Goal: Task Accomplishment & Management: Manage account settings

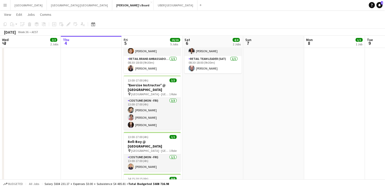
scroll to position [183, 0]
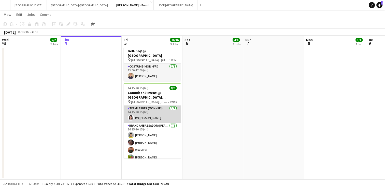
click at [140, 106] on app-card-role "Team Leader (Mon - Fri) [DATE] 14:15-20:15 (6h) Rei [PERSON_NAME]" at bounding box center [152, 113] width 57 height 17
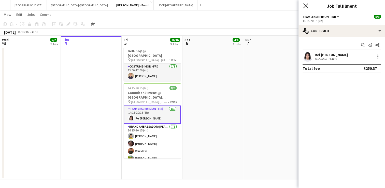
click at [305, 5] on icon at bounding box center [305, 5] width 5 height 5
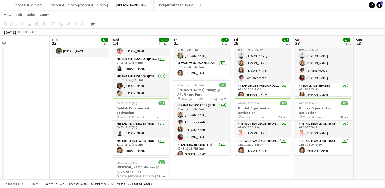
scroll to position [38, 0]
click at [200, 5] on app-icon "Add" at bounding box center [201, 5] width 2 height 2
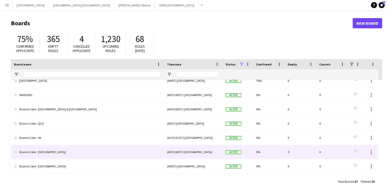
scroll to position [33, 0]
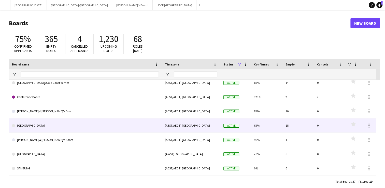
click at [21, 124] on link "[GEOGRAPHIC_DATA]" at bounding box center [85, 125] width 147 height 14
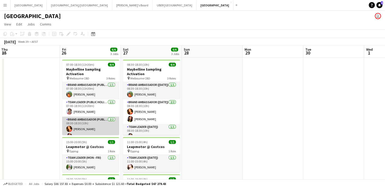
scroll to position [6, 0]
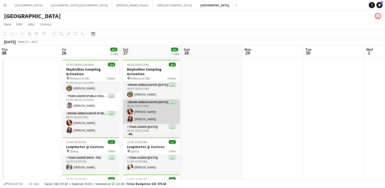
click at [143, 119] on app-card-role "Brand Ambassador ([DATE]) [DATE] 08:30-18:30 (10h) [PERSON_NAME] [PERSON_NAME]" at bounding box center [151, 111] width 57 height 25
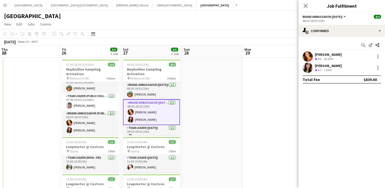
click at [326, 65] on div "[PERSON_NAME]" at bounding box center [328, 65] width 27 height 5
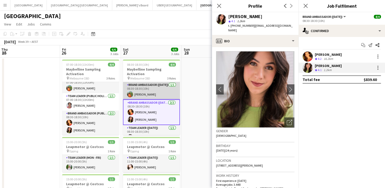
click at [143, 94] on app-card-role "Brand Ambassador ([DATE]) [DATE] 08:30-18:30 (10h) [PERSON_NAME]" at bounding box center [151, 90] width 57 height 17
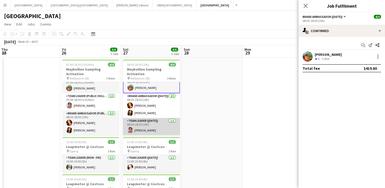
click at [141, 131] on app-card-role "Team Leader ([DATE]) [DATE] 08:30-18:30 (10h) [PERSON_NAME]" at bounding box center [151, 126] width 57 height 17
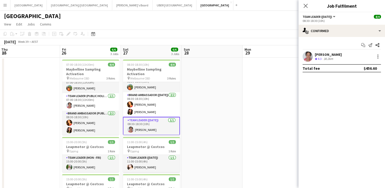
scroll to position [7, 0]
click at [320, 54] on div "[PERSON_NAME]" at bounding box center [328, 54] width 27 height 5
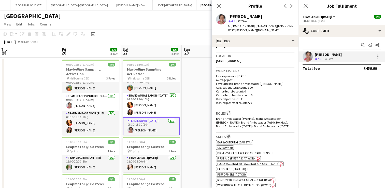
scroll to position [0, 0]
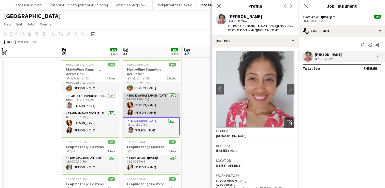
click at [138, 111] on app-card-role "Brand Ambassador ([DATE]) [DATE] 08:30-18:30 (10h) [PERSON_NAME] [PERSON_NAME]" at bounding box center [151, 105] width 57 height 25
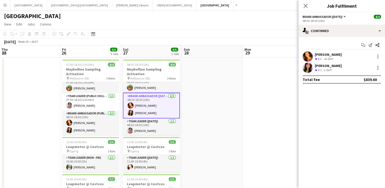
click at [331, 64] on div "[PERSON_NAME]" at bounding box center [328, 65] width 27 height 5
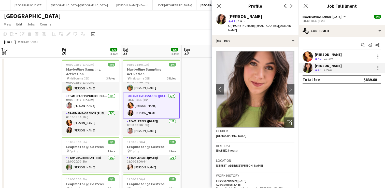
click at [144, 104] on app-card-role "Brand Ambassador ([DATE]) [DATE] 08:30-18:30 (10h) [PERSON_NAME] [PERSON_NAME]" at bounding box center [151, 106] width 57 height 26
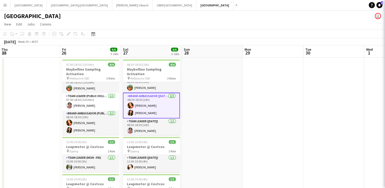
scroll to position [6, 0]
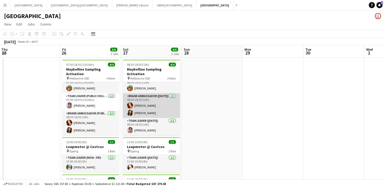
click at [144, 104] on app-card-role "Brand Ambassador ([DATE]) [DATE] 08:30-18:30 (10h) [PERSON_NAME] [PERSON_NAME]" at bounding box center [151, 105] width 57 height 25
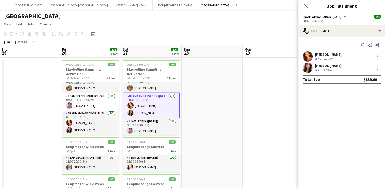
click at [320, 52] on div "[PERSON_NAME]" at bounding box center [328, 54] width 27 height 5
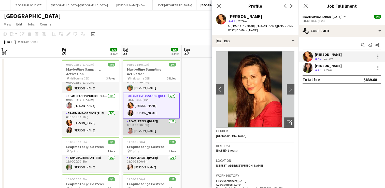
scroll to position [0, 0]
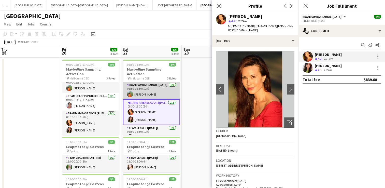
click at [146, 93] on app-card-role "Brand Ambassador ([DATE]) [DATE] 08:30-18:30 (10h) [PERSON_NAME]" at bounding box center [151, 90] width 57 height 17
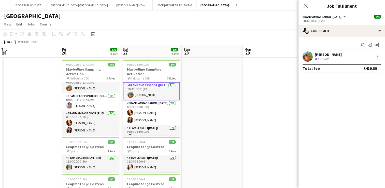
click at [318, 53] on div "[PERSON_NAME]" at bounding box center [328, 54] width 27 height 5
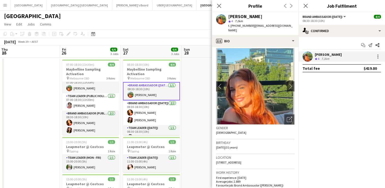
scroll to position [3, 0]
click at [287, 84] on app-icon "chevron-right" at bounding box center [291, 86] width 8 height 5
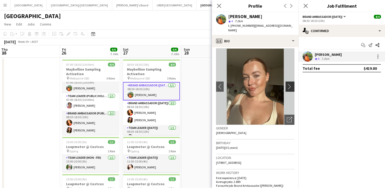
click at [287, 84] on app-icon "chevron-right" at bounding box center [291, 86] width 8 height 5
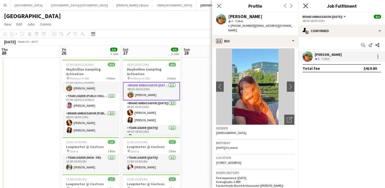
click at [307, 4] on icon at bounding box center [305, 5] width 5 height 5
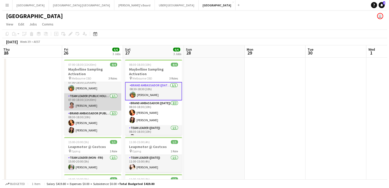
scroll to position [0, 0]
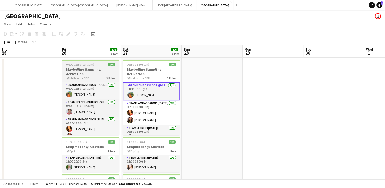
click at [95, 78] on div "pin Melbourne CBD 3 Roles" at bounding box center [90, 78] width 57 height 4
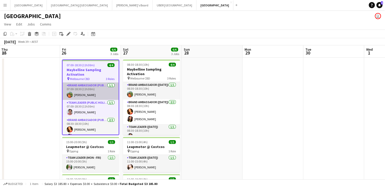
click at [102, 90] on app-card-role "Brand Ambassador (Public Holiday) [DATE] 07:00-18:30 (11h30m) [PERSON_NAME]" at bounding box center [91, 90] width 56 height 17
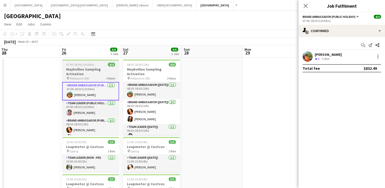
click at [102, 78] on div "pin Melbourne CBD 3 Roles" at bounding box center [90, 78] width 57 height 4
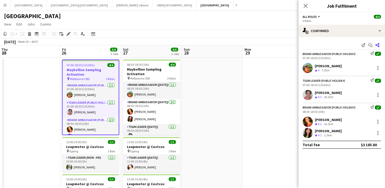
click at [378, 45] on icon at bounding box center [377, 45] width 4 height 4
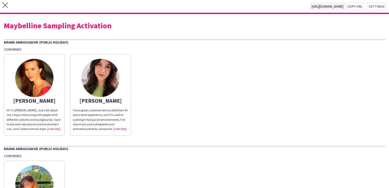
click at [5, 1] on div "close [URL][DOMAIN_NAME] Copy url Settings" at bounding box center [194, 7] width 389 height 14
click at [6, 4] on icon at bounding box center [5, 5] width 5 height 5
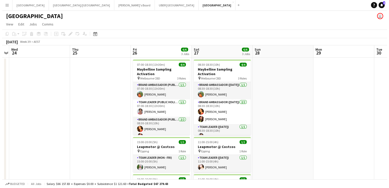
scroll to position [0, 115]
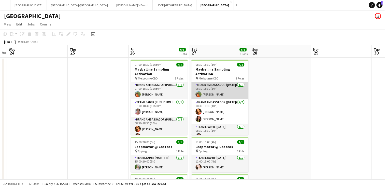
click at [223, 94] on app-card-role "Brand Ambassador ([DATE]) [DATE] 08:30-18:30 (10h) [PERSON_NAME]" at bounding box center [219, 90] width 57 height 17
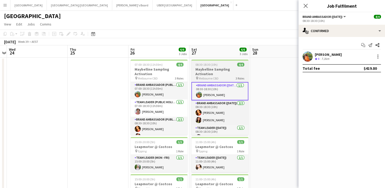
click at [224, 78] on div "pin Melbourne CBD 3 Roles" at bounding box center [219, 78] width 57 height 4
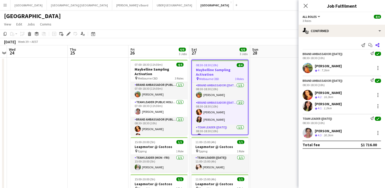
click at [378, 45] on icon "Share" at bounding box center [377, 45] width 4 height 4
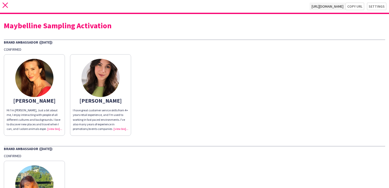
click at [6, 5] on icon "close" at bounding box center [5, 5] width 5 height 5
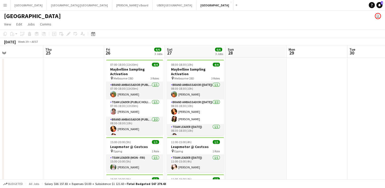
scroll to position [0, 139]
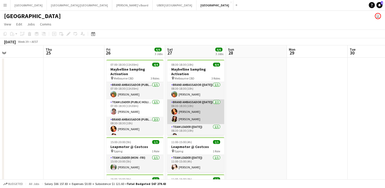
click at [184, 117] on app-card-role "Brand Ambassador ([DATE]) [DATE] 08:30-18:30 (10h) [PERSON_NAME] [PERSON_NAME]" at bounding box center [195, 111] width 57 height 25
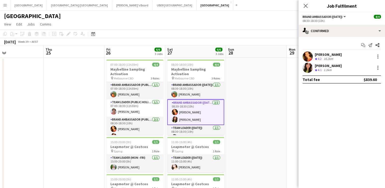
click at [320, 64] on div "[PERSON_NAME]" at bounding box center [328, 65] width 27 height 5
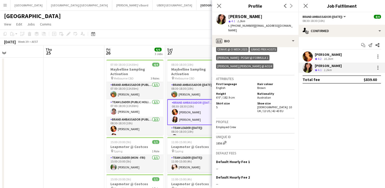
scroll to position [275, 0]
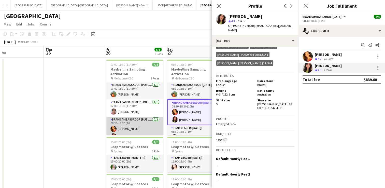
click at [125, 129] on app-card-role "Brand Ambassador (Public Holiday) [DATE] 08:30-18:30 (10h) [PERSON_NAME] [PERSO…" at bounding box center [134, 129] width 57 height 25
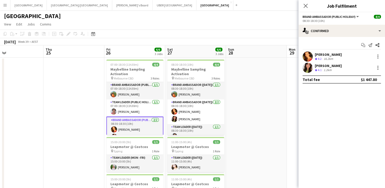
click at [317, 52] on div "[PERSON_NAME]" at bounding box center [328, 54] width 27 height 5
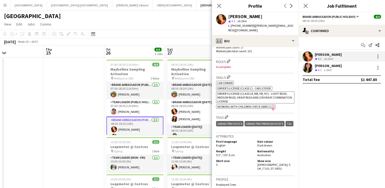
scroll to position [197, 0]
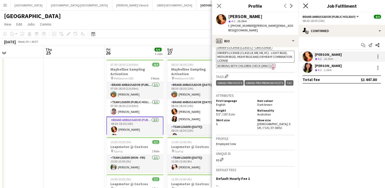
click at [305, 5] on icon at bounding box center [305, 5] width 5 height 5
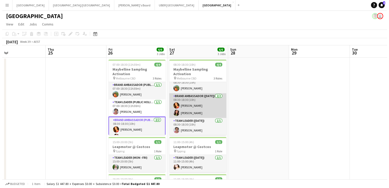
scroll to position [0, 0]
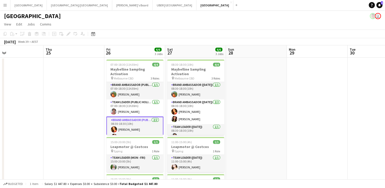
click at [5, 6] on app-icon "Menu" at bounding box center [5, 5] width 4 height 4
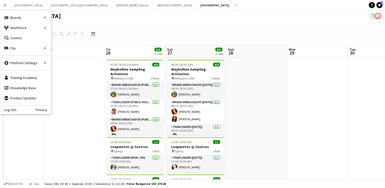
click at [69, 72] on app-date-cell at bounding box center [74, 160] width 61 height 204
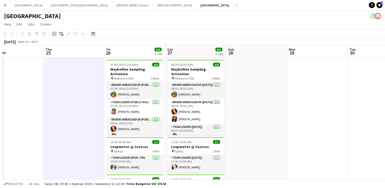
click at [5, 6] on app-icon "Menu" at bounding box center [5, 5] width 4 height 4
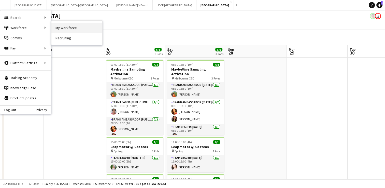
click at [75, 27] on link "My Workforce" at bounding box center [76, 28] width 51 height 10
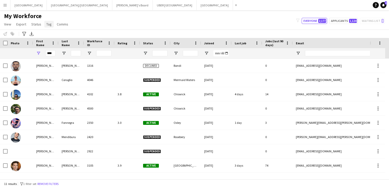
click at [51, 23] on link "Tag" at bounding box center [48, 24] width 9 height 7
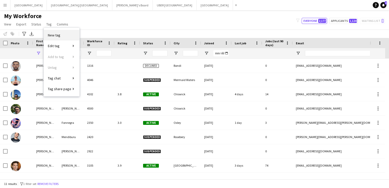
click at [56, 36] on span "New tag" at bounding box center [54, 35] width 12 height 5
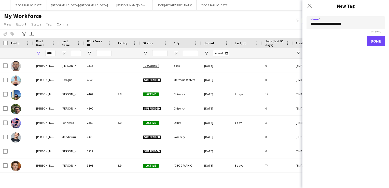
click at [377, 24] on input "**********" at bounding box center [345, 22] width 78 height 13
type input "**********"
click at [376, 41] on button "Done" at bounding box center [376, 41] width 18 height 10
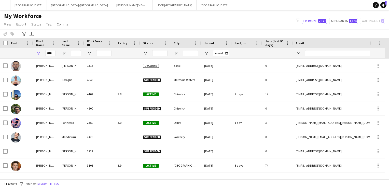
drag, startPoint x: 56, startPoint y: 53, endPoint x: 43, endPoint y: 53, distance: 13.2
click at [43, 53] on div "****" at bounding box center [45, 53] width 25 height 10
drag, startPoint x: 53, startPoint y: 55, endPoint x: 33, endPoint y: 57, distance: 20.4
click at [33, 57] on div "****" at bounding box center [272, 53] width 544 height 10
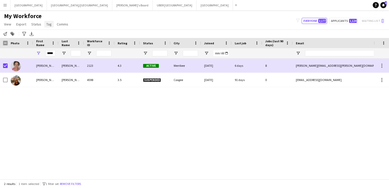
click at [49, 23] on span "Tag" at bounding box center [48, 24] width 5 height 5
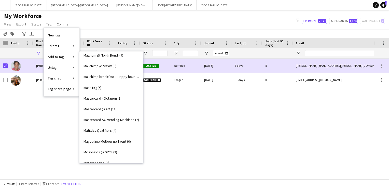
scroll to position [616, 0]
click at [92, 141] on span "Maybelline Melbourne Event (0)" at bounding box center [106, 141] width 47 height 5
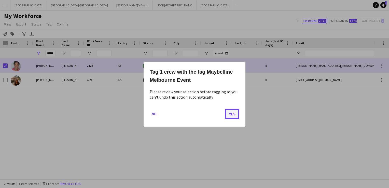
click at [235, 111] on button "Yes" at bounding box center [232, 113] width 14 height 10
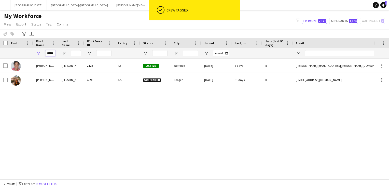
drag, startPoint x: 38, startPoint y: 53, endPoint x: 35, endPoint y: 53, distance: 3.6
click at [35, 53] on div "*****" at bounding box center [45, 53] width 25 height 10
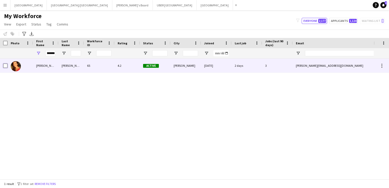
scroll to position [0, 0]
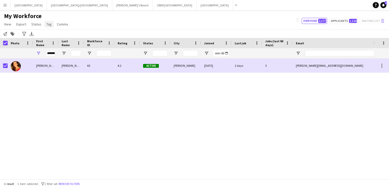
click at [46, 25] on span "Tag" at bounding box center [48, 24] width 5 height 5
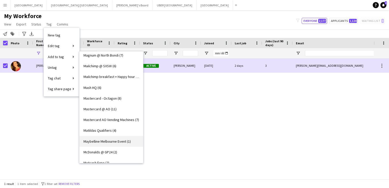
click at [99, 139] on span "Maybelline Melbourne Event (1)" at bounding box center [106, 141] width 47 height 5
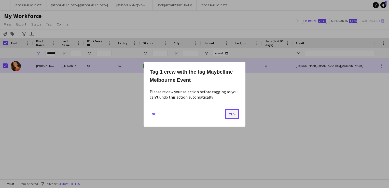
click at [235, 116] on button "Yes" at bounding box center [232, 113] width 14 height 10
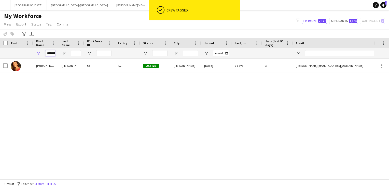
click at [52, 54] on input "********" at bounding box center [50, 53] width 10 height 6
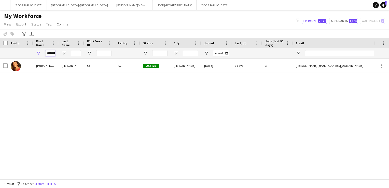
click at [52, 54] on input "********" at bounding box center [50, 53] width 10 height 6
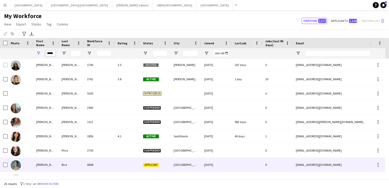
scroll to position [124, 0]
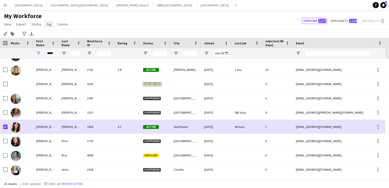
click at [49, 25] on span "Tag" at bounding box center [48, 24] width 5 height 5
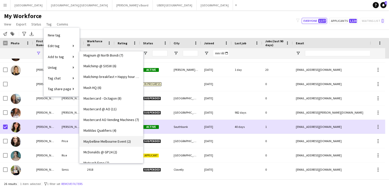
click at [97, 141] on span "Maybelline Melbourne Event (2)" at bounding box center [106, 141] width 47 height 5
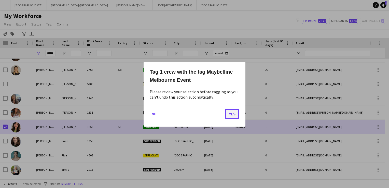
click at [230, 113] on button "Yes" at bounding box center [232, 113] width 14 height 10
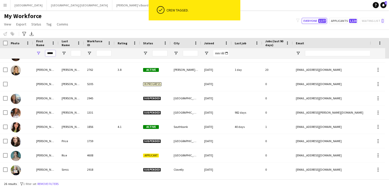
click at [52, 53] on input "*****" at bounding box center [50, 53] width 10 height 6
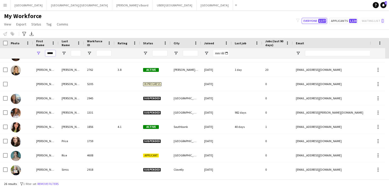
click at [52, 53] on input "*****" at bounding box center [50, 53] width 10 height 6
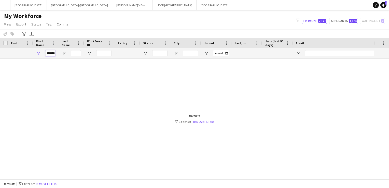
scroll to position [0, 0]
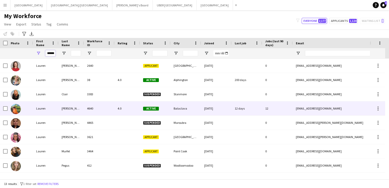
type input "******"
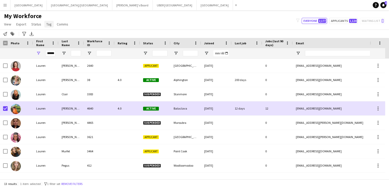
click at [47, 26] on span "Tag" at bounding box center [48, 24] width 5 height 5
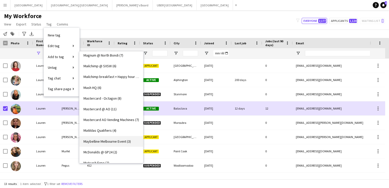
click at [94, 142] on span "Maybelline Melbourne Event (3)" at bounding box center [106, 141] width 47 height 5
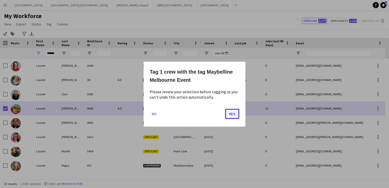
click at [229, 115] on button "Yes" at bounding box center [232, 113] width 14 height 10
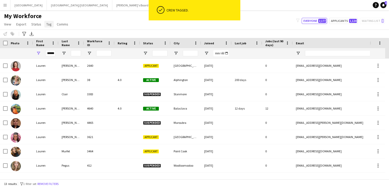
click at [47, 25] on span "Tag" at bounding box center [48, 24] width 5 height 5
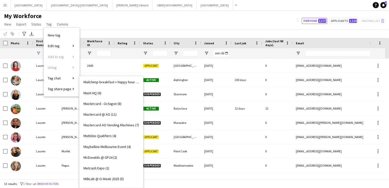
scroll to position [656, 0]
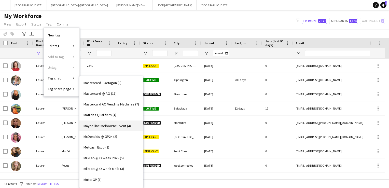
click at [103, 127] on span "Maybelline Melbourne Event (4)" at bounding box center [106, 125] width 47 height 5
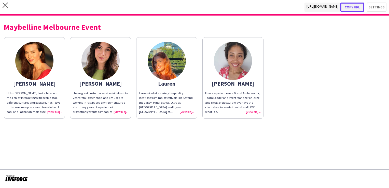
click at [357, 8] on button "Copy url" at bounding box center [352, 7] width 24 height 9
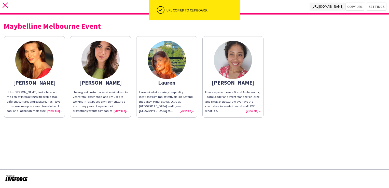
click at [4, 7] on icon at bounding box center [5, 5] width 5 height 5
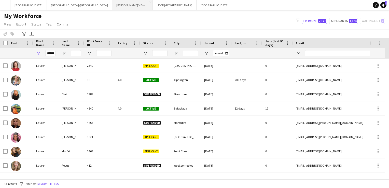
click at [112, 9] on button "Tennille's Board Close" at bounding box center [132, 5] width 40 height 10
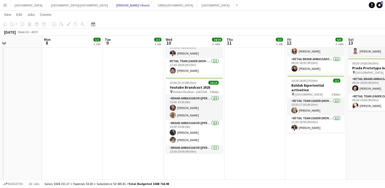
scroll to position [92, 0]
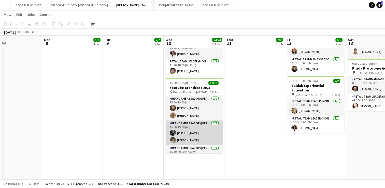
click at [184, 128] on app-card-role "Brand Ambassador (Mon - Fri) [DATE] 15:00-19:00 (4h) [PERSON_NAME] [PERSON_NAME]" at bounding box center [194, 132] width 57 height 25
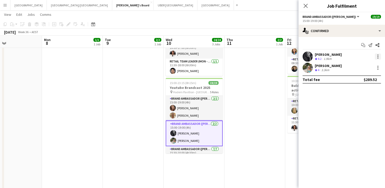
click at [378, 56] on div at bounding box center [377, 56] width 1 height 1
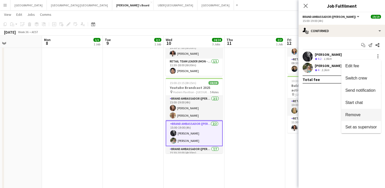
click at [353, 117] on span "Remove" at bounding box center [352, 115] width 15 height 4
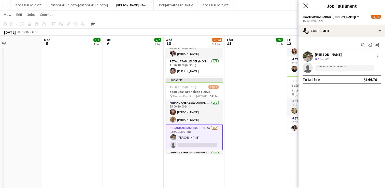
click at [305, 6] on icon "Close pop-in" at bounding box center [305, 5] width 5 height 5
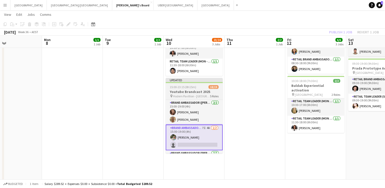
click at [199, 89] on h3 "Youtube Brandcast 2025" at bounding box center [194, 91] width 57 height 5
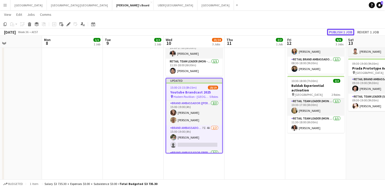
click at [334, 31] on button "Publish 1 job" at bounding box center [340, 32] width 27 height 7
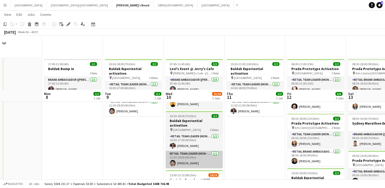
scroll to position [87, 0]
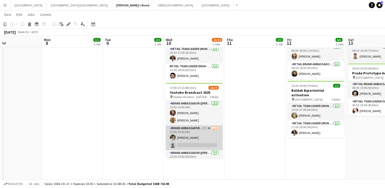
click at [190, 139] on app-card-role "Brand Ambassador (Mon - Fri) 7I 4A [DATE] 15:00-19:00 (4h) [PERSON_NAME] single…" at bounding box center [194, 137] width 57 height 25
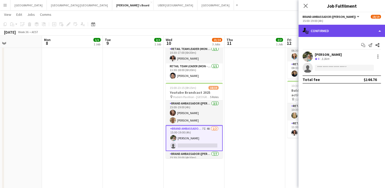
click at [346, 32] on div "single-neutral-actions-check-2 Confirmed" at bounding box center [342, 31] width 87 height 12
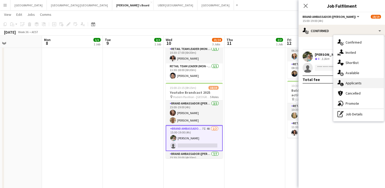
click at [348, 86] on div "single-neutral-actions-information Applicants" at bounding box center [358, 83] width 50 height 10
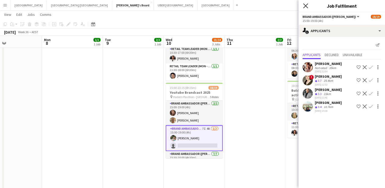
click at [303, 4] on icon at bounding box center [305, 5] width 5 height 5
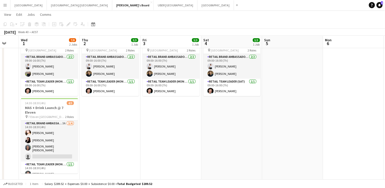
scroll to position [27, 0]
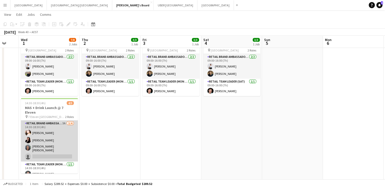
click at [43, 148] on app-card-role "RETAIL Brand Ambassador (Mon - Fri) 3A [DATE] 14:30-18:30 (4h) [PERSON_NAME] [P…" at bounding box center [49, 140] width 57 height 41
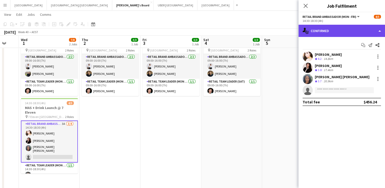
click at [320, 35] on div "single-neutral-actions-check-2 Confirmed" at bounding box center [342, 31] width 87 height 12
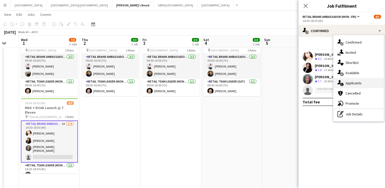
click at [351, 85] on div "single-neutral-actions-information Applicants" at bounding box center [358, 83] width 50 height 10
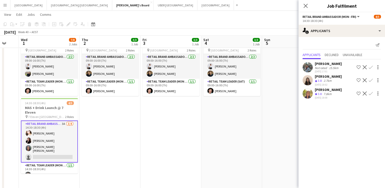
click at [371, 93] on app-icon "Confirm" at bounding box center [371, 93] width 4 height 4
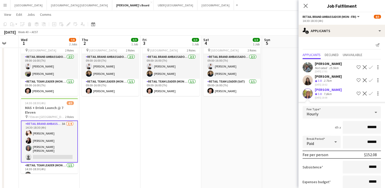
scroll to position [31, 0]
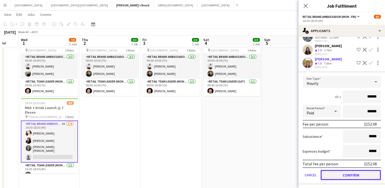
click at [339, 176] on button "Confirm" at bounding box center [351, 175] width 60 height 10
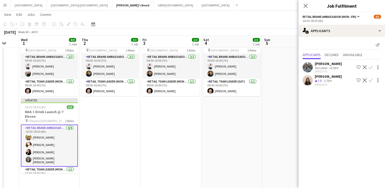
scroll to position [0, 0]
click at [305, 6] on icon at bounding box center [305, 5] width 5 height 5
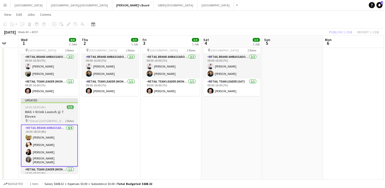
click at [49, 107] on div "14:30-18:30 (4h) 5/5" at bounding box center [49, 107] width 57 height 4
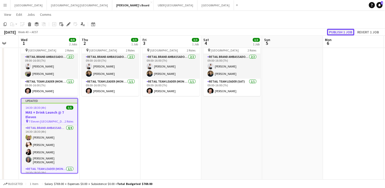
click at [345, 31] on button "Publish 1 job" at bounding box center [340, 32] width 27 height 7
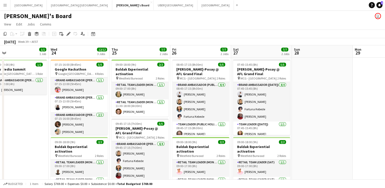
scroll to position [0, 133]
